Goal: Task Accomplishment & Management: Manage account settings

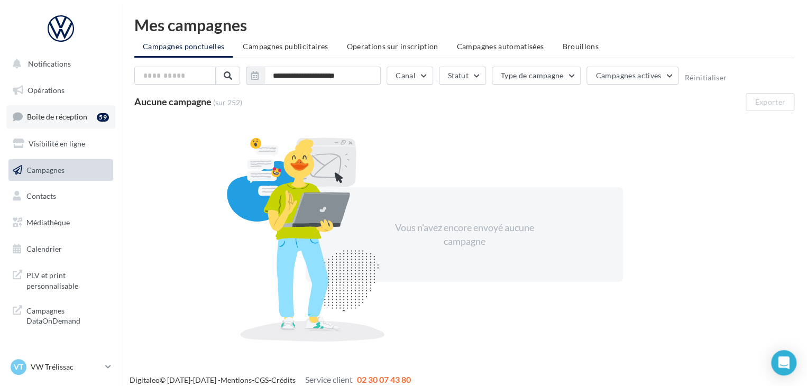
click at [59, 113] on span "Boîte de réception" at bounding box center [57, 116] width 60 height 9
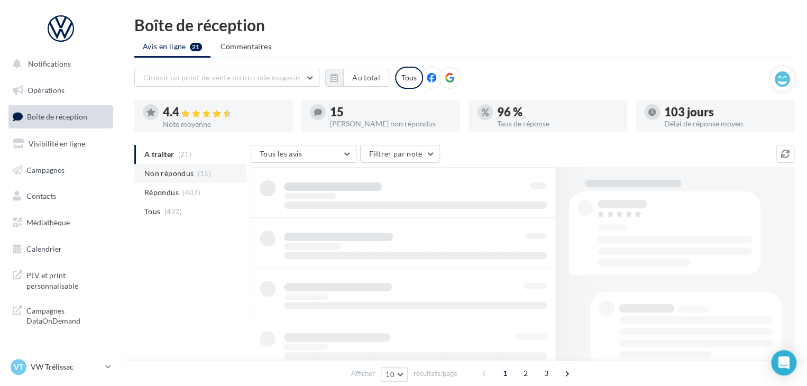
click at [207, 177] on span "(15)" at bounding box center [204, 173] width 13 height 8
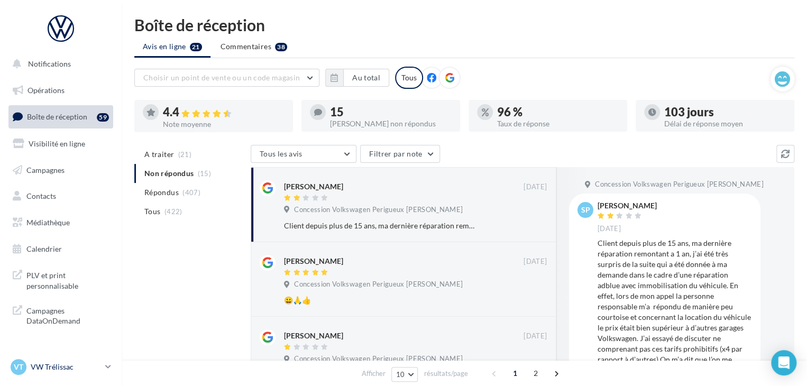
click at [71, 369] on p "VW Trélissac" at bounding box center [66, 367] width 70 height 11
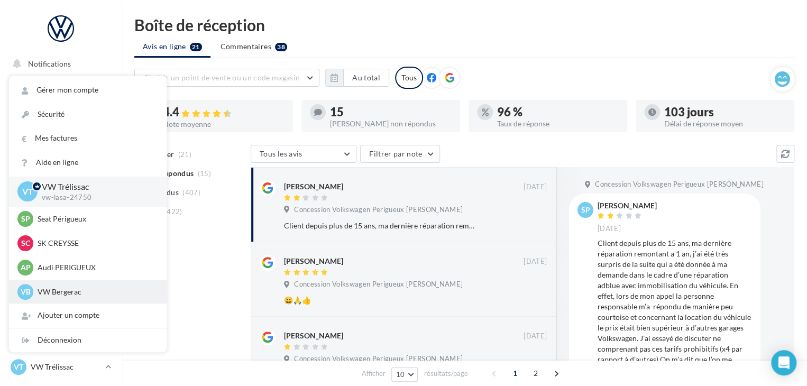
click at [76, 292] on p "VW Bergerac" at bounding box center [96, 292] width 116 height 11
